Goal: Task Accomplishment & Management: Complete application form

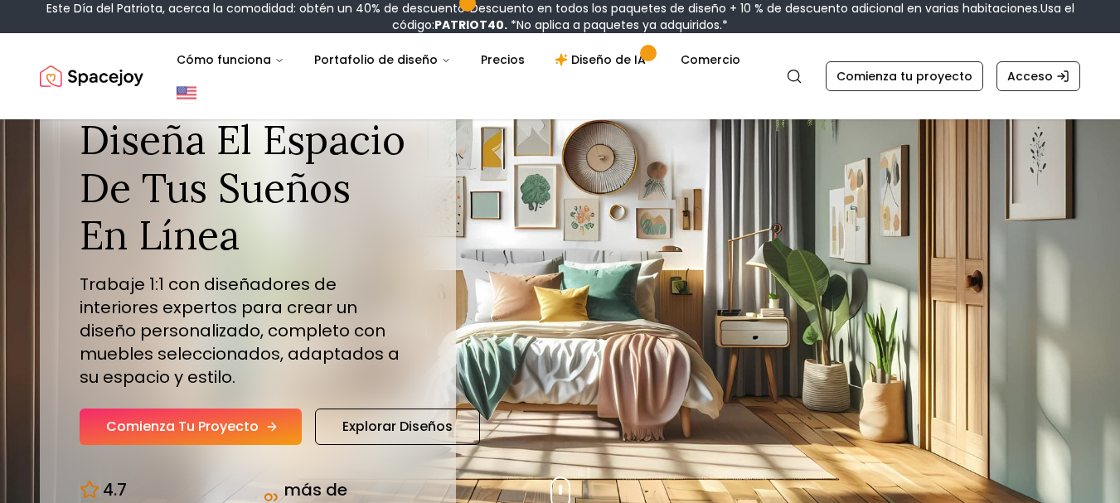
click at [265, 420] on icon "Sección de héroes" at bounding box center [271, 426] width 13 height 13
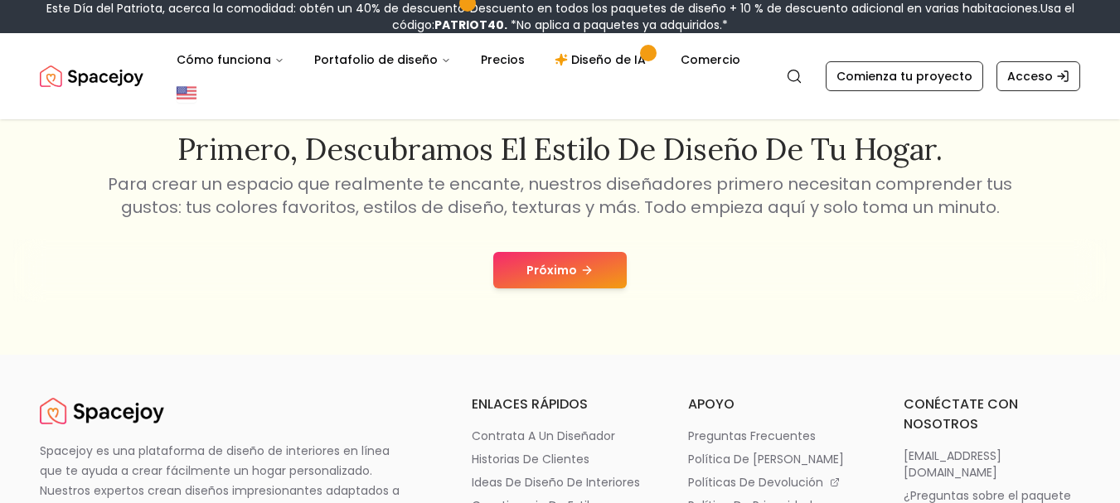
click at [597, 264] on button "Próximo" at bounding box center [560, 270] width 134 height 36
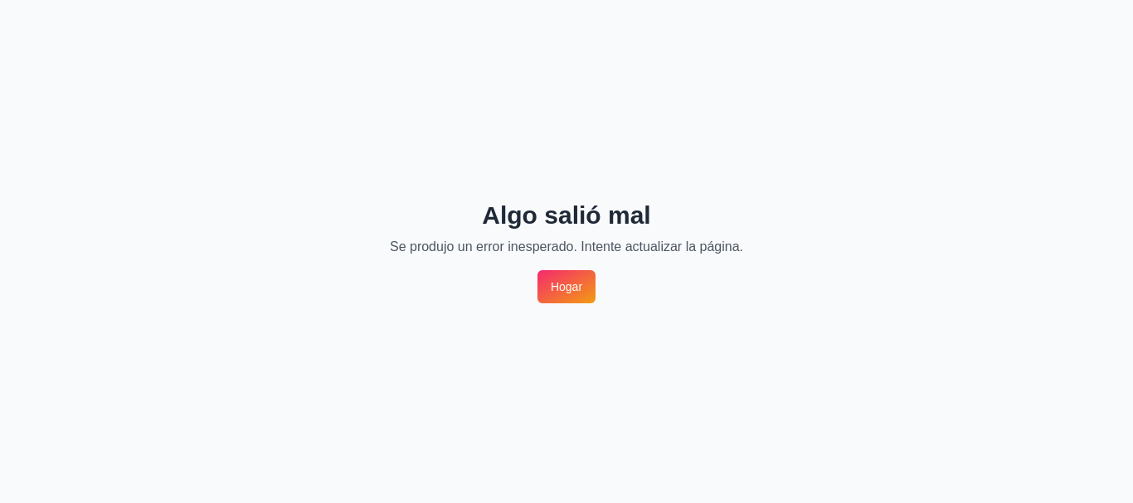
click at [577, 290] on font "Hogar" at bounding box center [567, 286] width 32 height 13
click at [573, 292] on font "Hogar" at bounding box center [567, 286] width 32 height 13
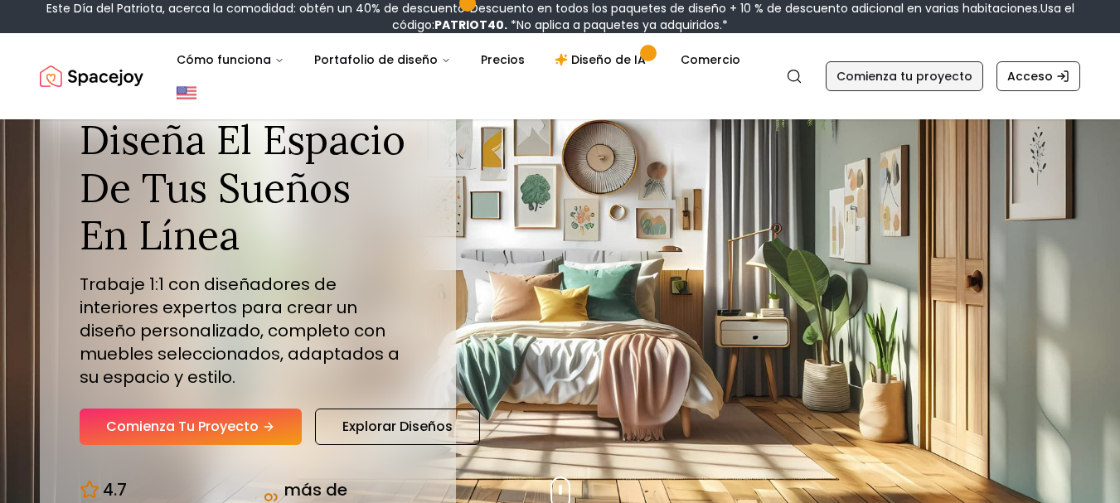
click at [952, 80] on font "Comienza tu proyecto" at bounding box center [905, 76] width 136 height 17
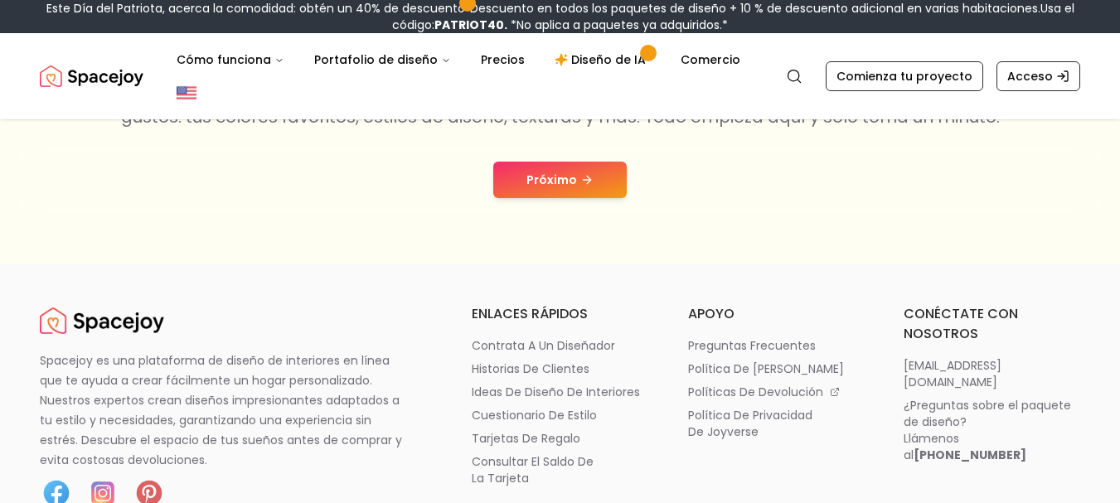
scroll to position [313, 0]
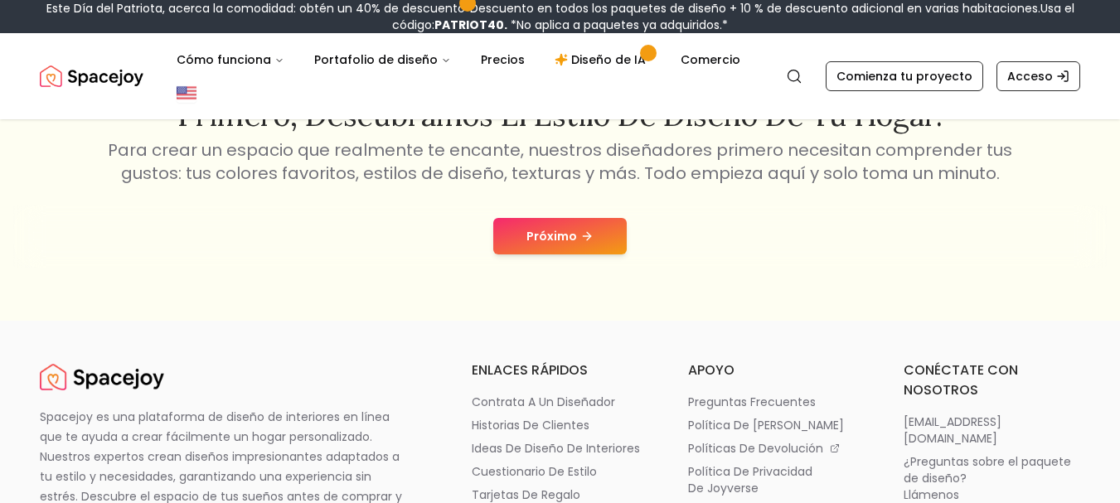
click at [566, 234] on font "Próximo" at bounding box center [552, 236] width 51 height 17
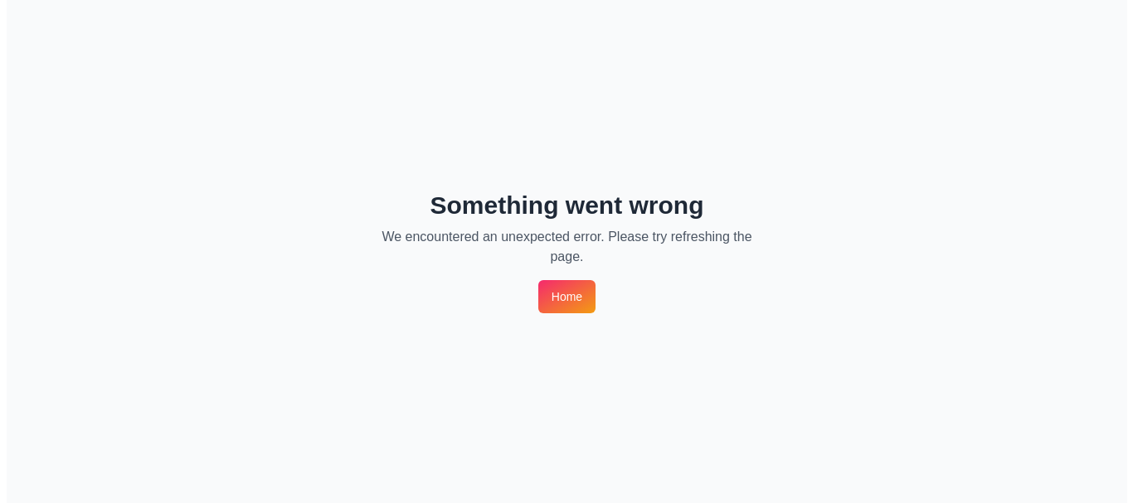
scroll to position [0, 0]
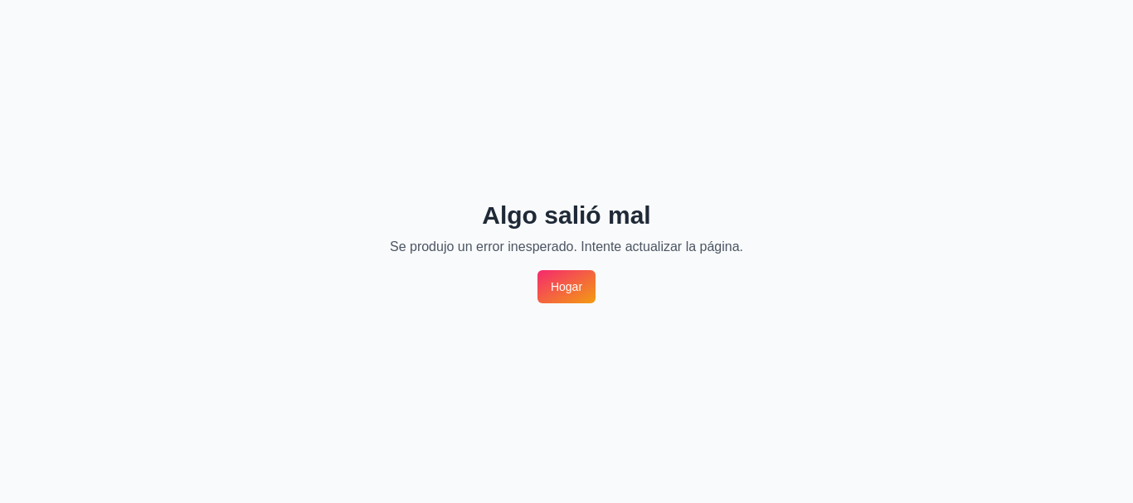
click at [563, 289] on font "Hogar" at bounding box center [567, 286] width 32 height 13
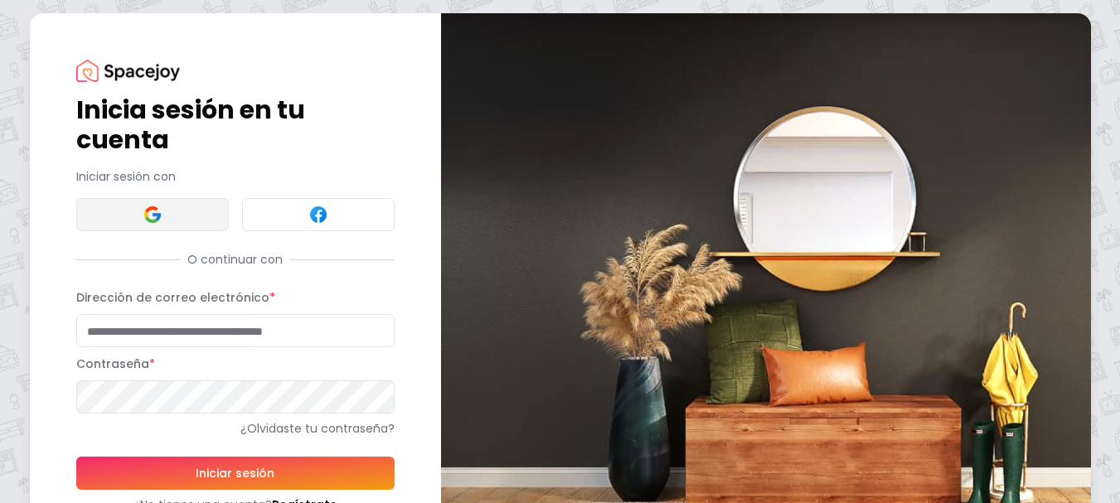
click at [167, 221] on button at bounding box center [152, 214] width 153 height 33
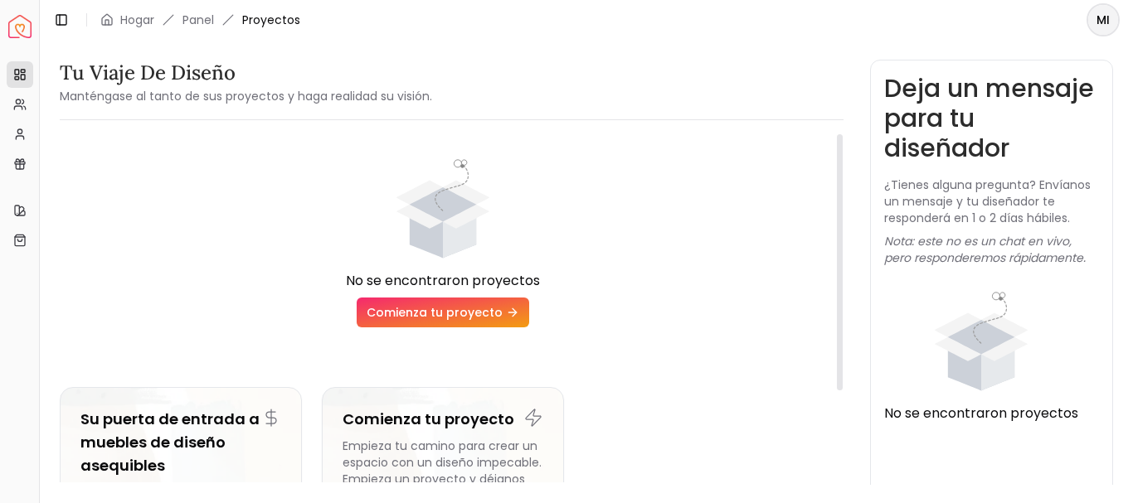
drag, startPoint x: 507, startPoint y: 333, endPoint x: 507, endPoint y: 323, distance: 9.1
click at [507, 328] on ul "No se encontraron proyectos Comienza tu proyecto Su puerta de entrada a muebles…" at bounding box center [443, 386] width 767 height 478
click at [508, 323] on link "Comienza tu proyecto" at bounding box center [443, 313] width 172 height 30
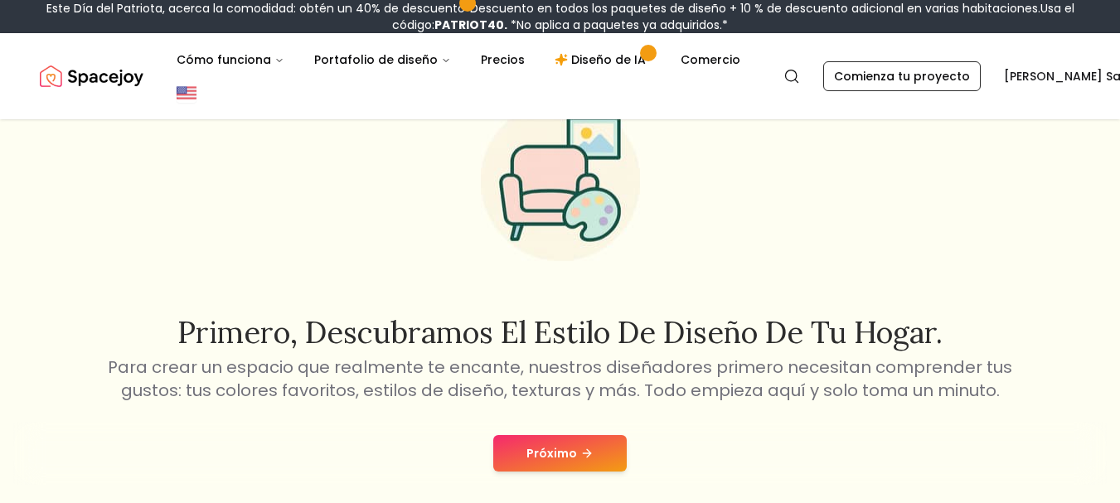
scroll to position [102, 0]
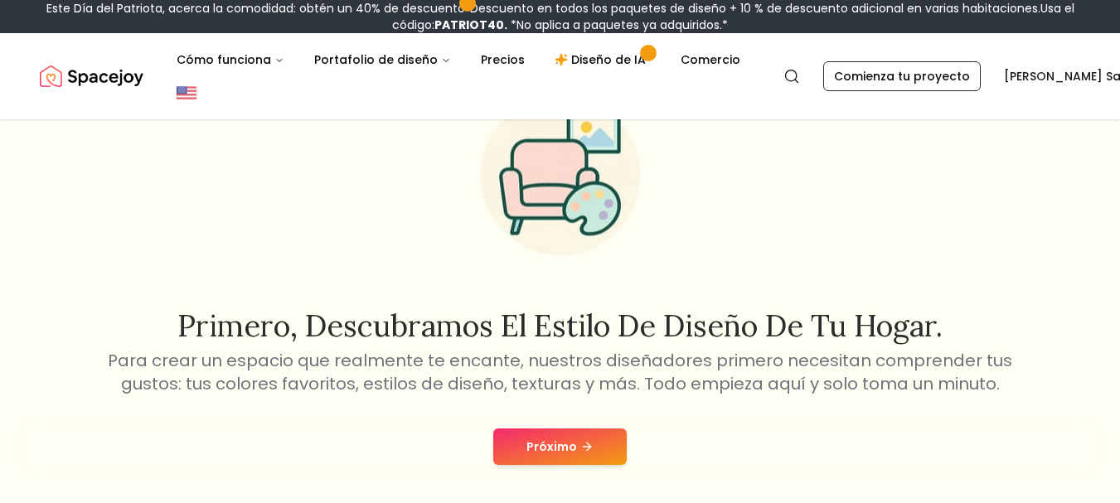
click at [599, 451] on button "Próximo" at bounding box center [560, 447] width 134 height 36
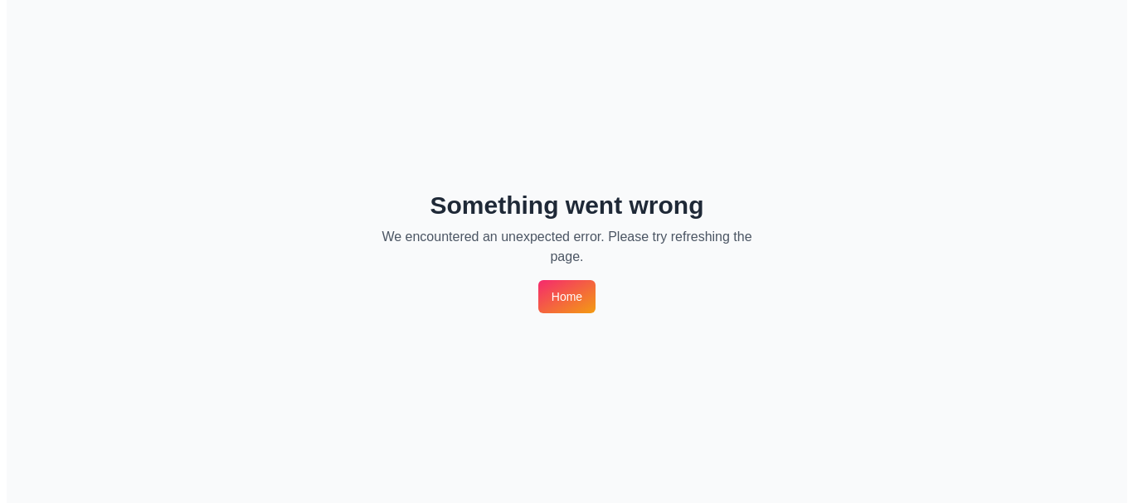
scroll to position [0, 0]
